Goal: Transaction & Acquisition: Purchase product/service

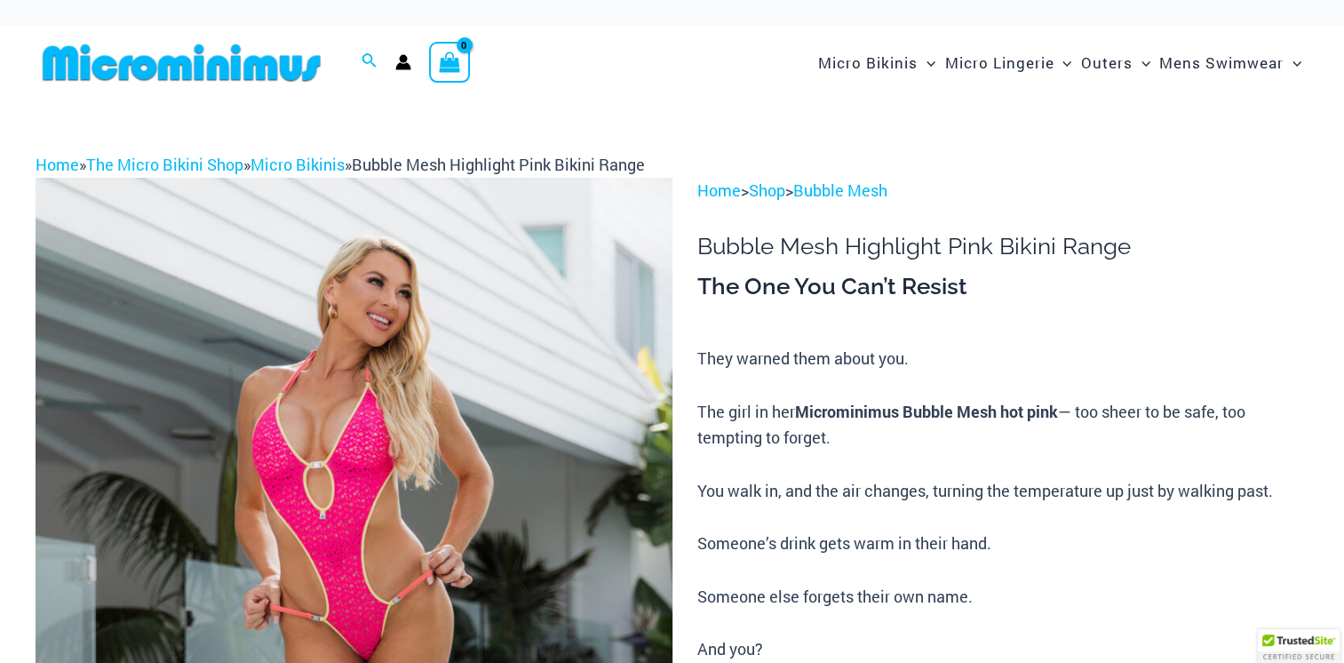
click at [149, 553] on img at bounding box center [354, 655] width 637 height 955
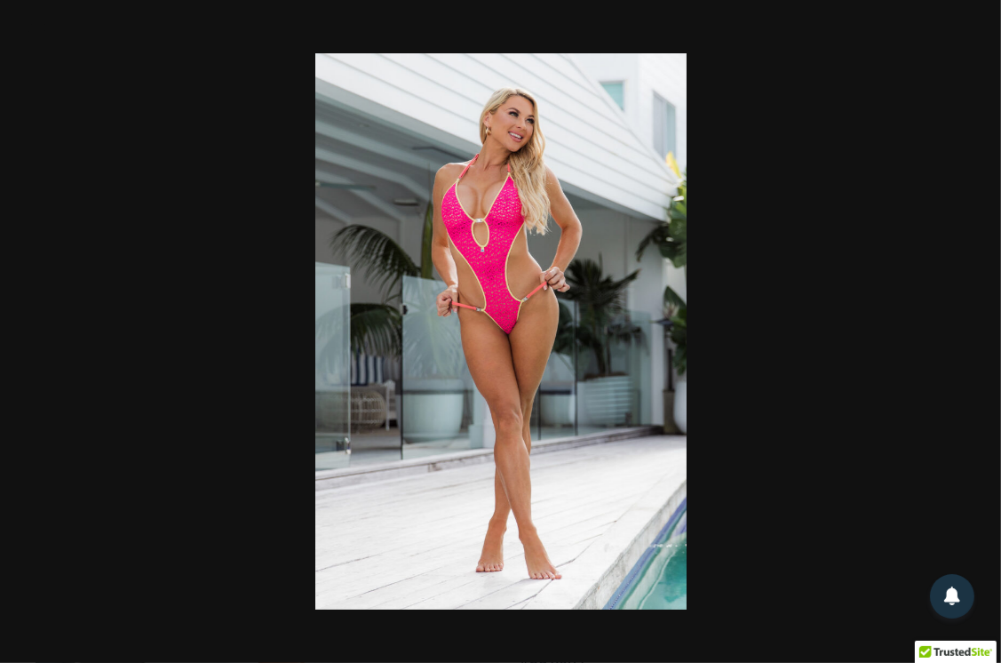
click at [950, 330] on div at bounding box center [500, 331] width 1001 height 663
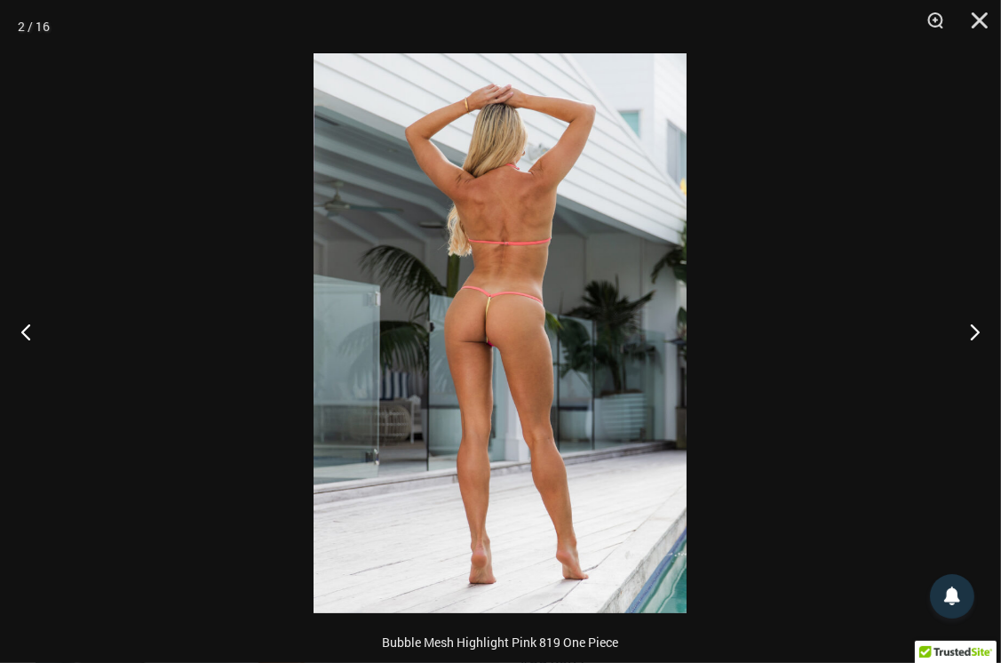
click at [971, 345] on button "Next" at bounding box center [968, 331] width 67 height 89
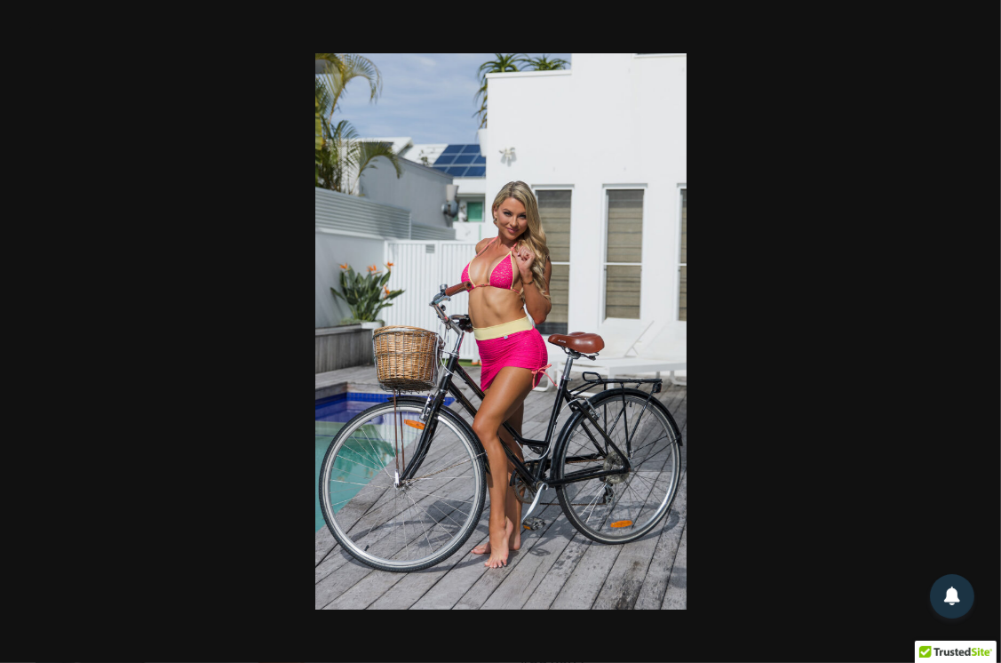
click at [565, 414] on img at bounding box center [500, 331] width 371 height 556
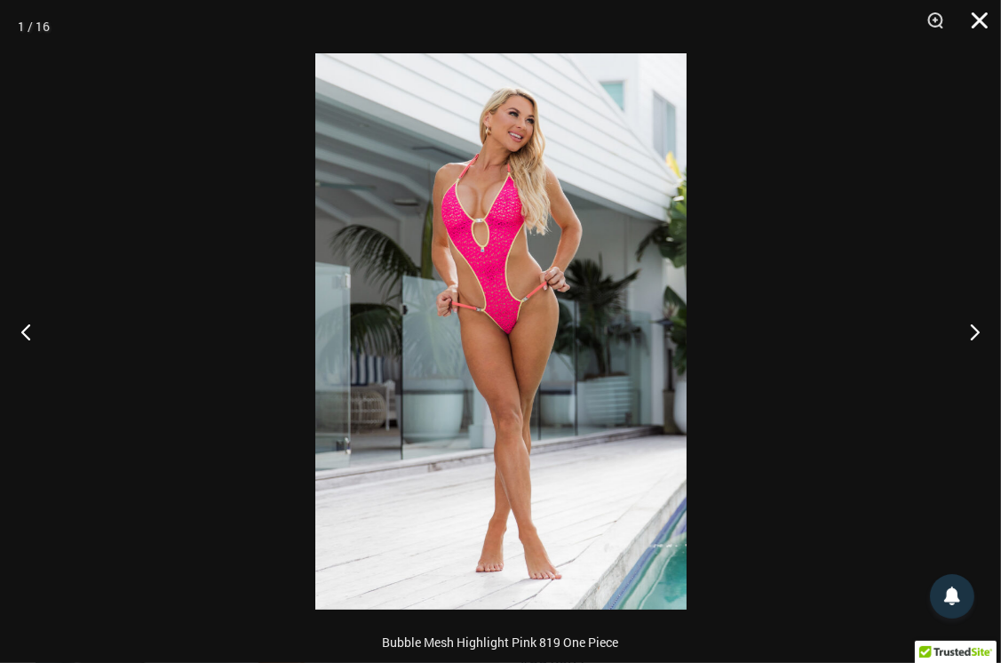
click at [983, 28] on button "Close" at bounding box center [973, 26] width 44 height 53
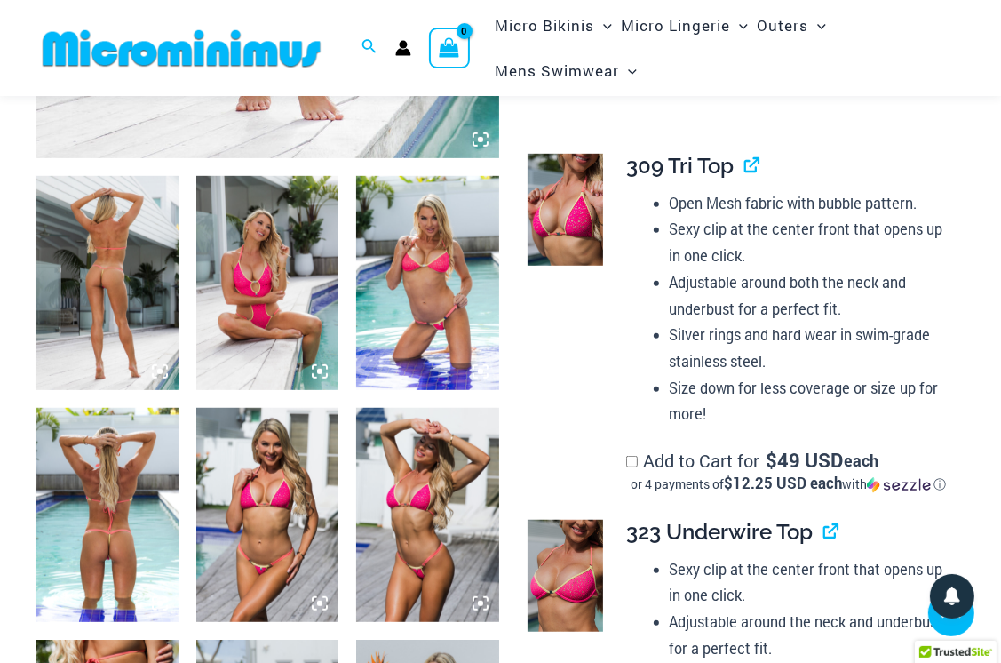
scroll to position [679, 0]
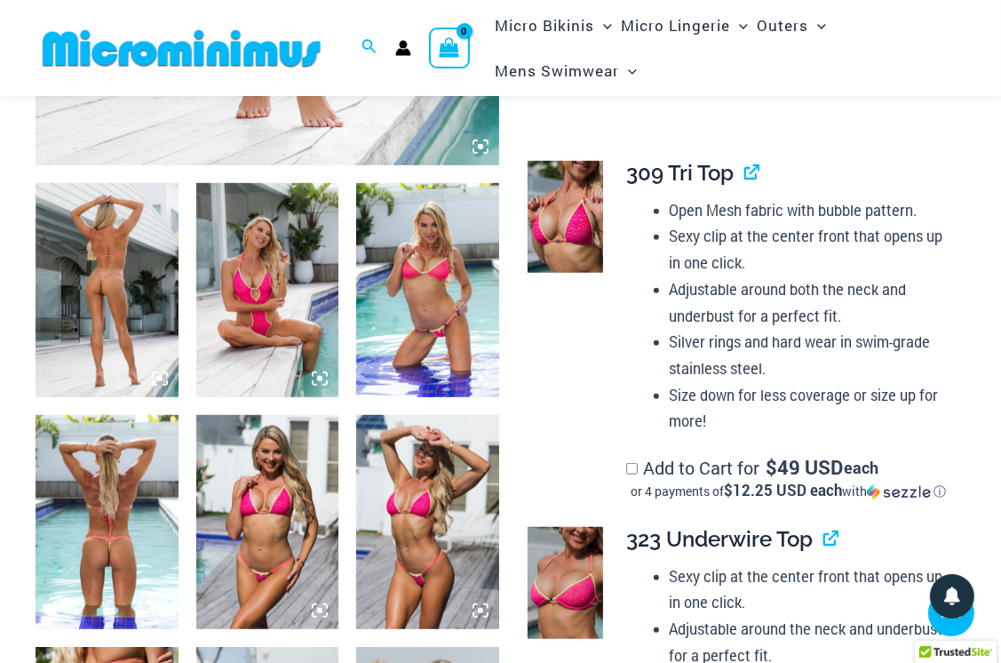
click at [573, 227] on img at bounding box center [565, 217] width 75 height 112
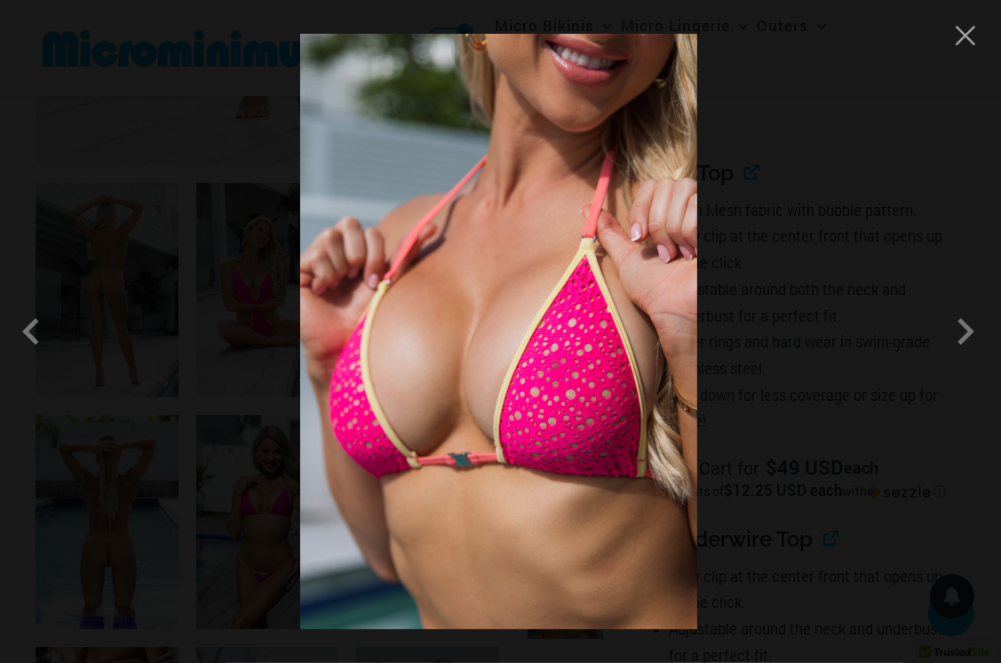
click at [970, 332] on span at bounding box center [965, 331] width 53 height 53
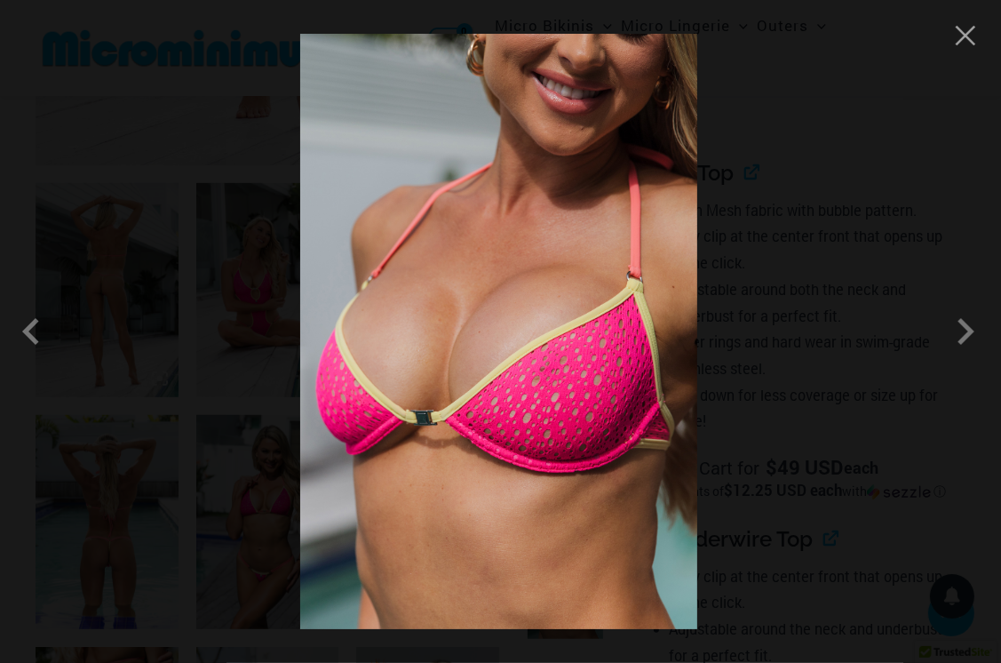
click at [970, 335] on span at bounding box center [965, 331] width 53 height 53
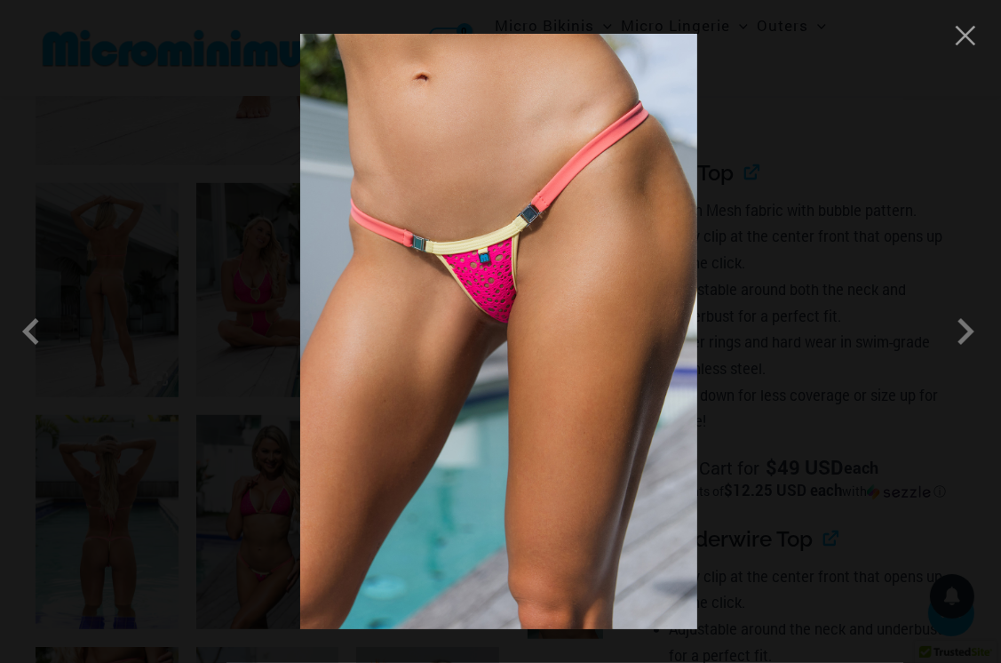
click at [968, 340] on span at bounding box center [965, 331] width 53 height 53
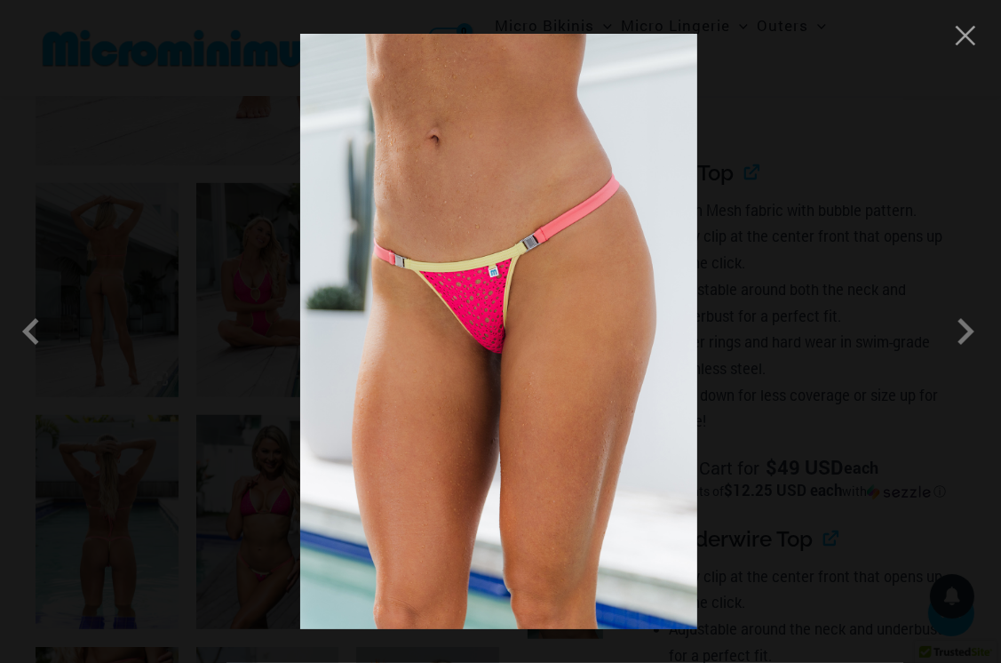
click at [963, 329] on span at bounding box center [965, 331] width 53 height 53
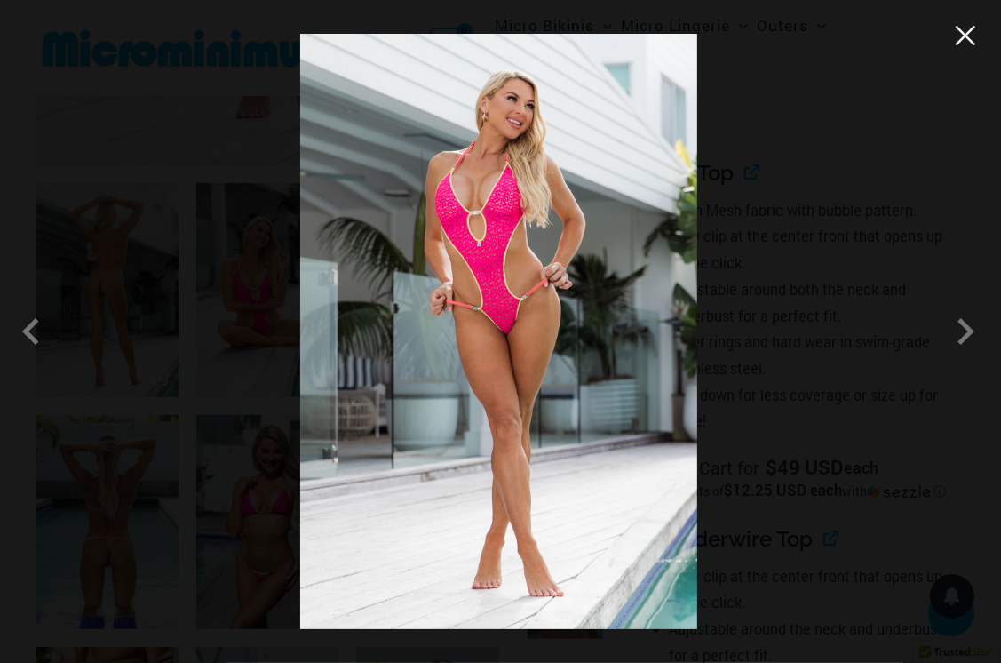
click at [972, 45] on button "Close" at bounding box center [965, 35] width 27 height 27
